Goal: Book appointment/travel/reservation

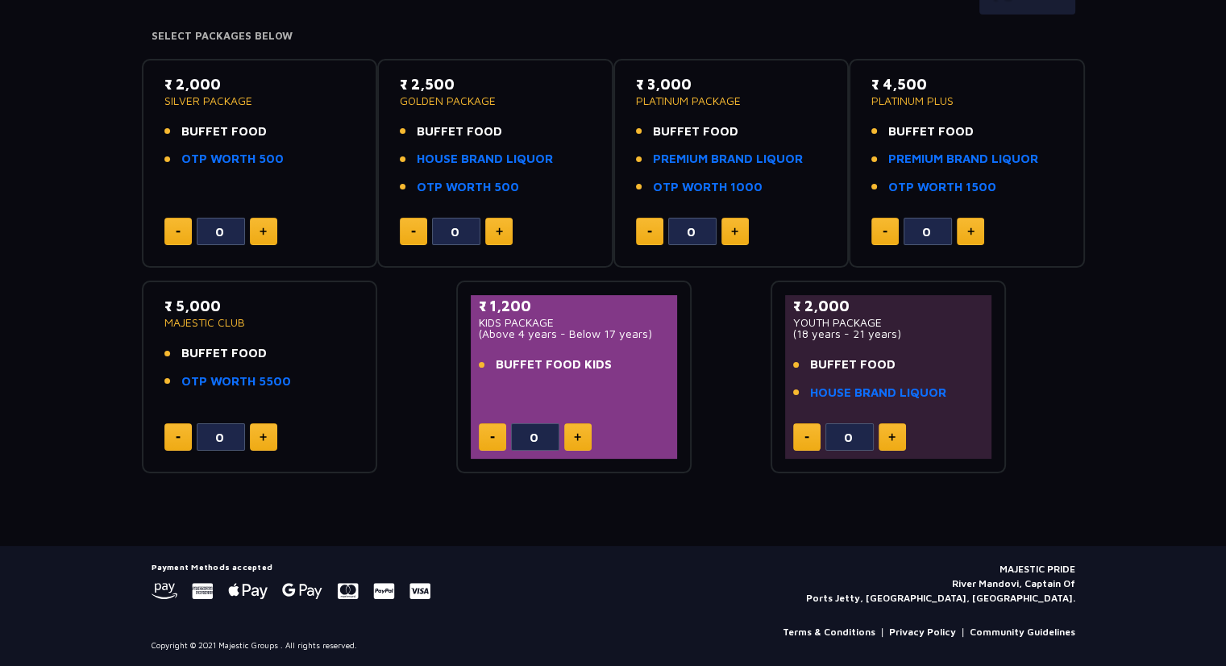
scroll to position [107, 0]
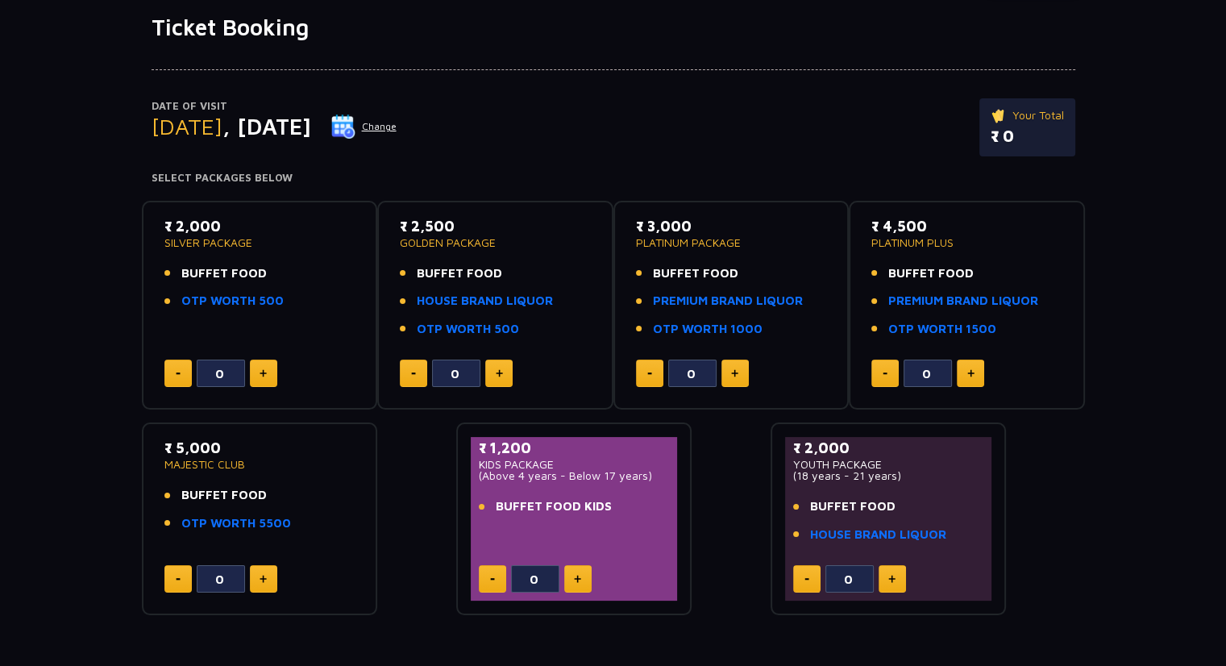
drag, startPoint x: 174, startPoint y: 267, endPoint x: 274, endPoint y: 268, distance: 100.0
click at [274, 268] on li "BUFFET FOOD" at bounding box center [259, 273] width 191 height 19
drag, startPoint x: 290, startPoint y: 304, endPoint x: 189, endPoint y: 293, distance: 102.2
click at [189, 293] on li "OTP WORTH 500" at bounding box center [259, 301] width 191 height 19
click at [281, 308] on li "OTP WORTH 500" at bounding box center [259, 301] width 191 height 19
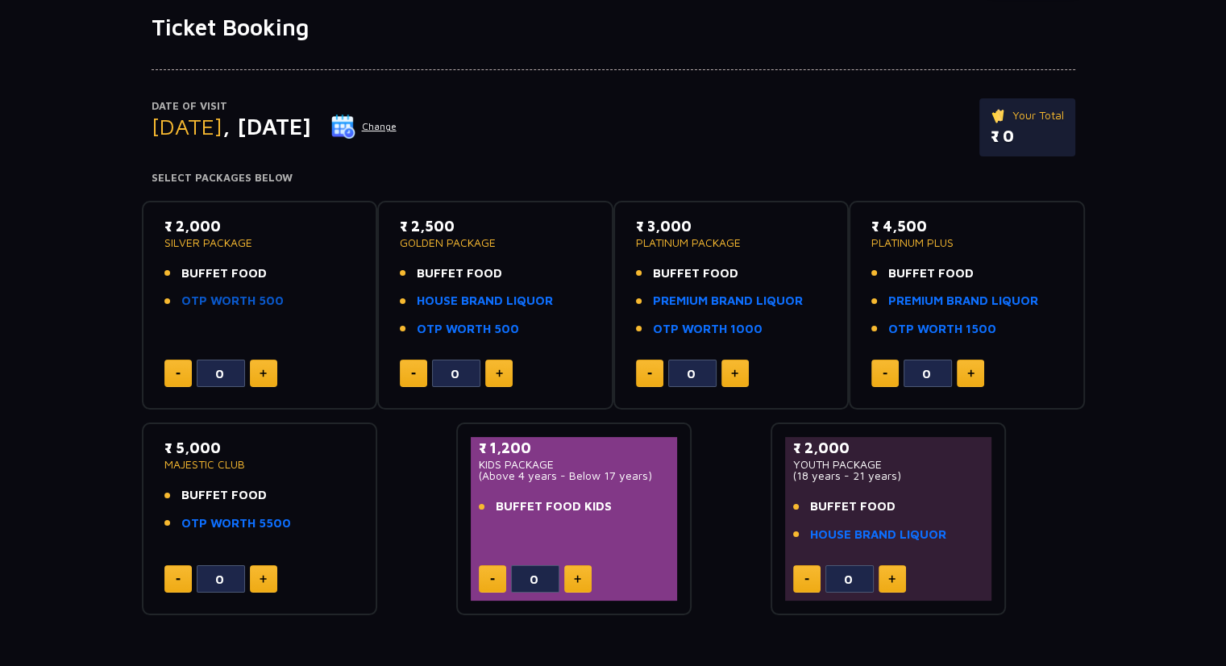
scroll to position [143, 0]
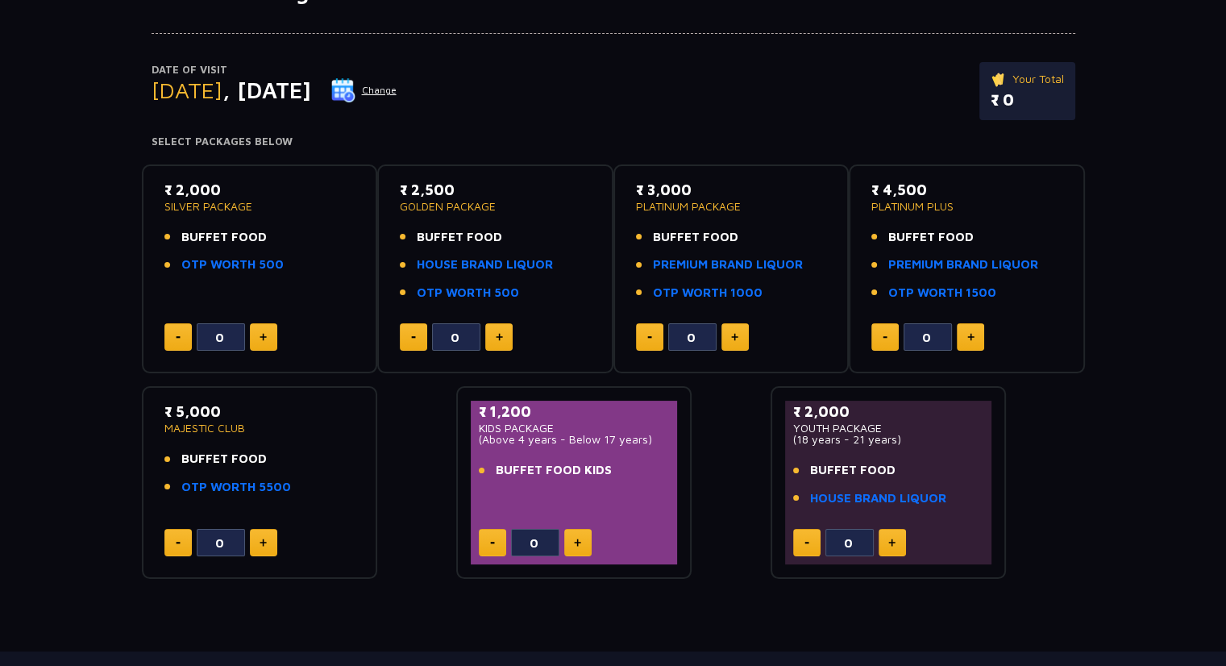
drag, startPoint x: 179, startPoint y: 412, endPoint x: 229, endPoint y: 410, distance: 50.0
click at [229, 410] on p "₹ 5,000" at bounding box center [259, 412] width 191 height 22
drag, startPoint x: 177, startPoint y: 455, endPoint x: 274, endPoint y: 452, distance: 97.6
click at [274, 452] on li "BUFFET FOOD" at bounding box center [259, 459] width 191 height 19
drag, startPoint x: 879, startPoint y: 189, endPoint x: 929, endPoint y: 195, distance: 50.3
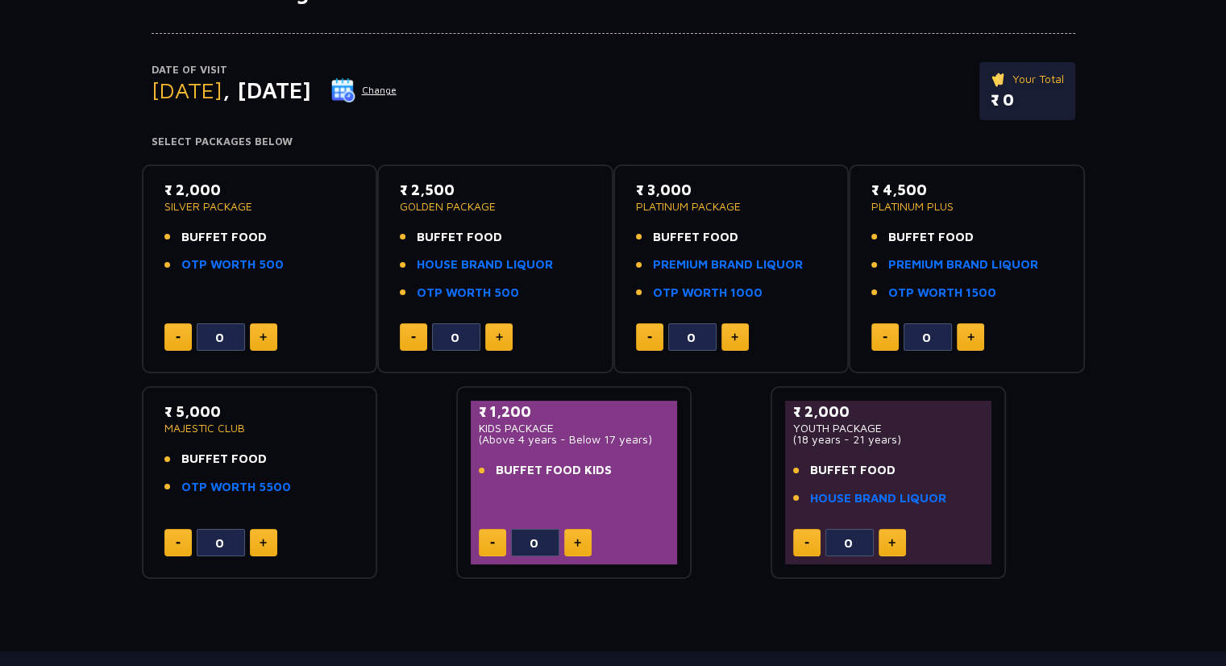
click at [929, 195] on p "₹ 4,500" at bounding box center [966, 190] width 191 height 22
click at [925, 259] on link "PREMIUM BRAND LIQUOR" at bounding box center [963, 265] width 150 height 19
